Goal: Check status: Check status

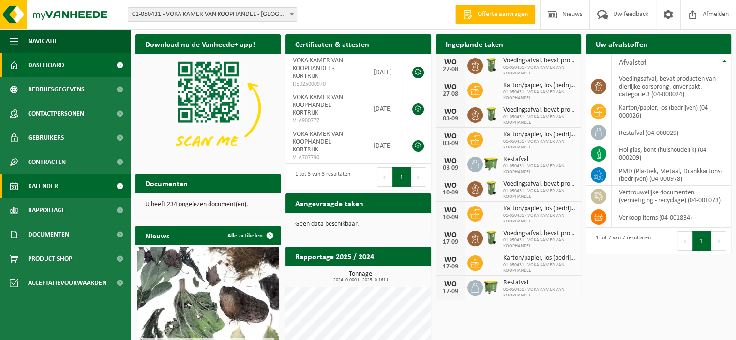
click at [43, 186] on span "Kalender" at bounding box center [43, 186] width 30 height 24
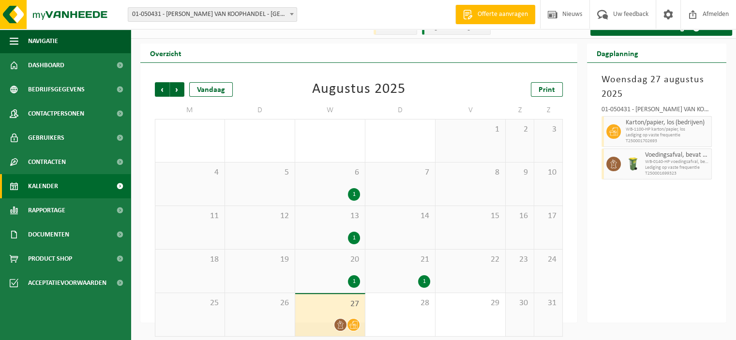
scroll to position [18, 0]
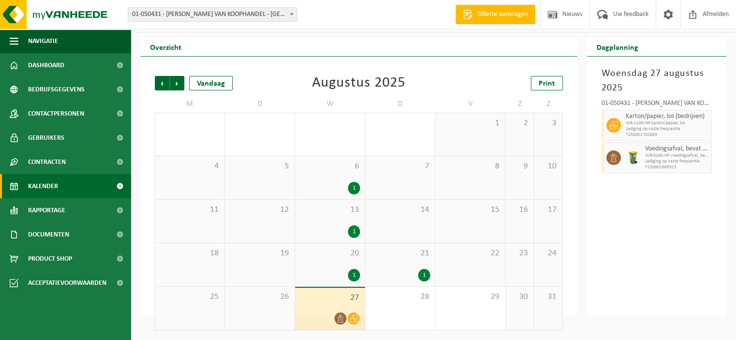
click at [356, 317] on icon at bounding box center [353, 319] width 8 height 8
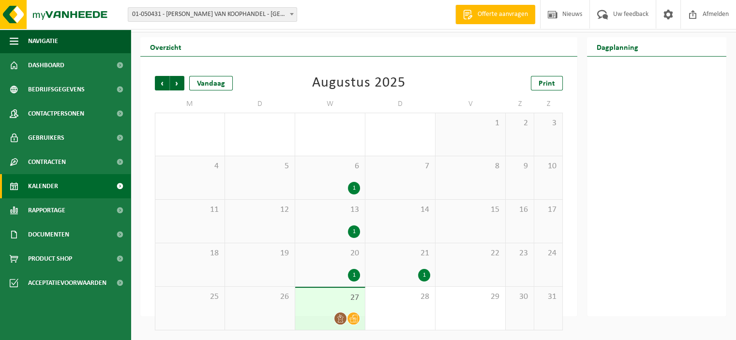
click at [356, 317] on icon at bounding box center [353, 319] width 8 height 8
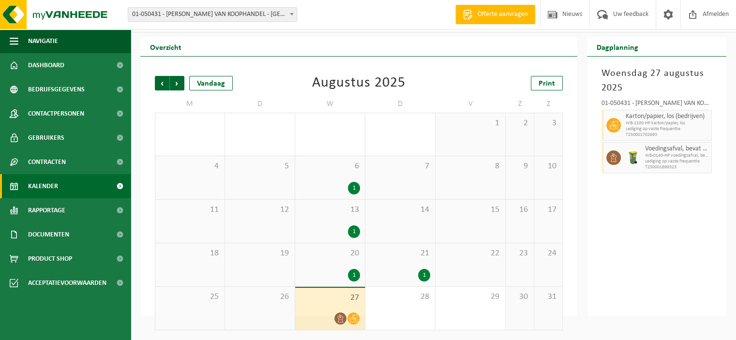
click at [425, 276] on div "1" at bounding box center [424, 275] width 12 height 13
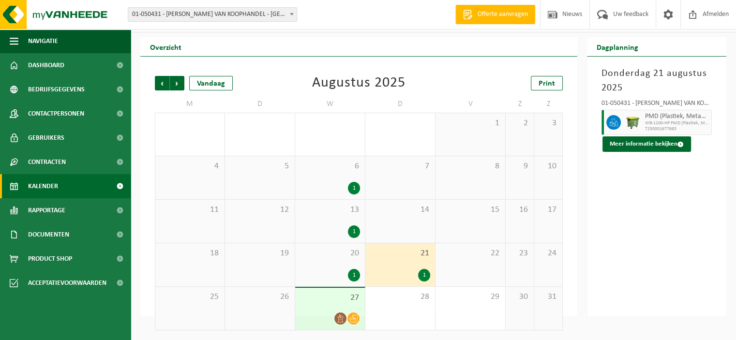
click at [354, 275] on div "1" at bounding box center [354, 275] width 12 height 13
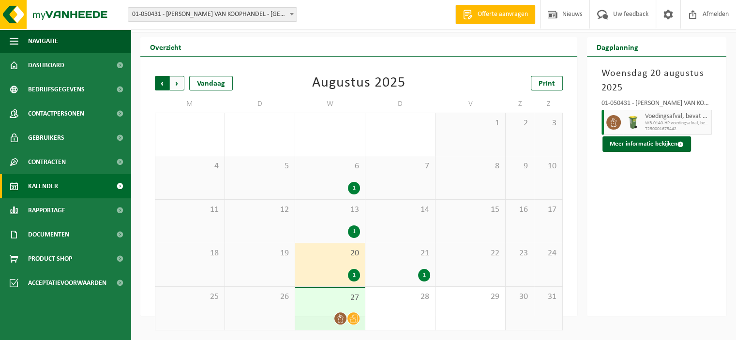
click at [176, 81] on span "Volgende" at bounding box center [177, 83] width 15 height 15
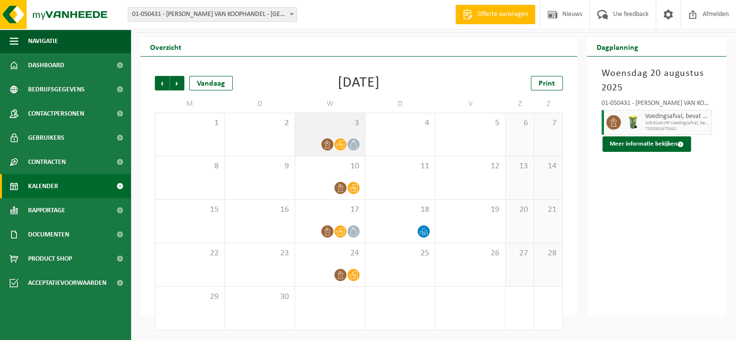
click at [352, 144] on icon at bounding box center [353, 144] width 8 height 8
